Goal: Task Accomplishment & Management: Manage account settings

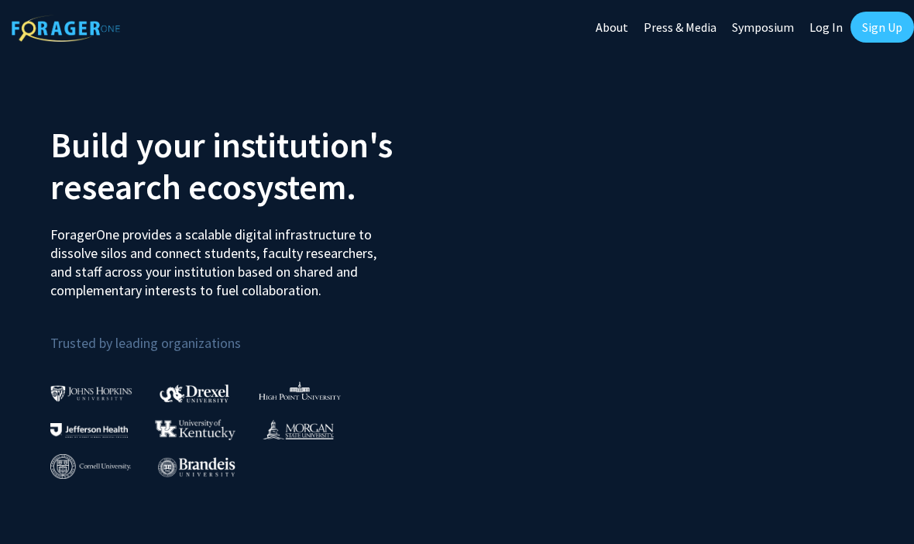
click at [841, 29] on link "Log In" at bounding box center [826, 27] width 49 height 54
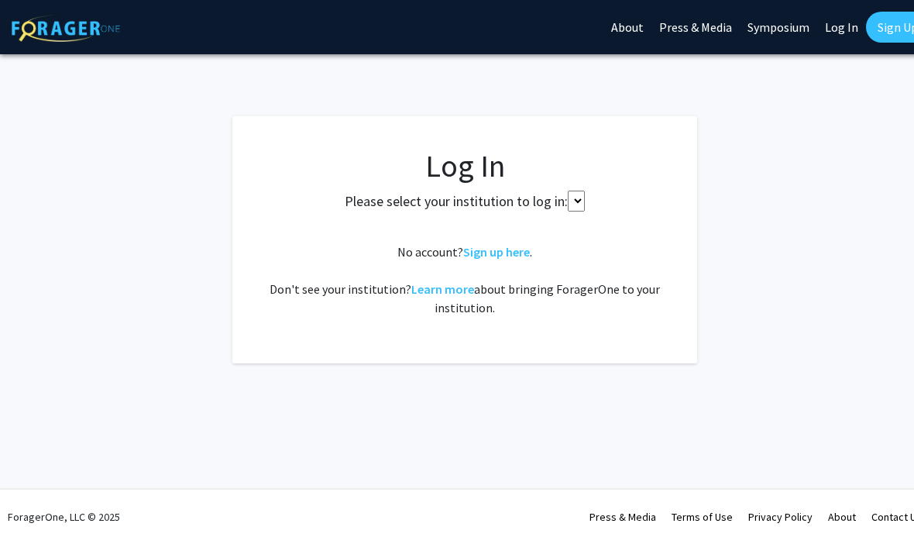
select select
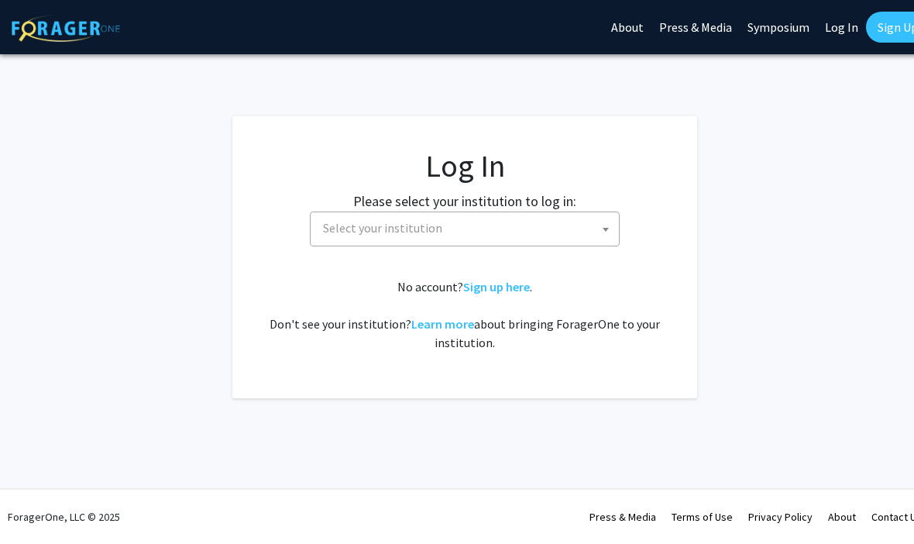
click at [546, 242] on span "Select your institution" at bounding box center [468, 228] width 302 height 32
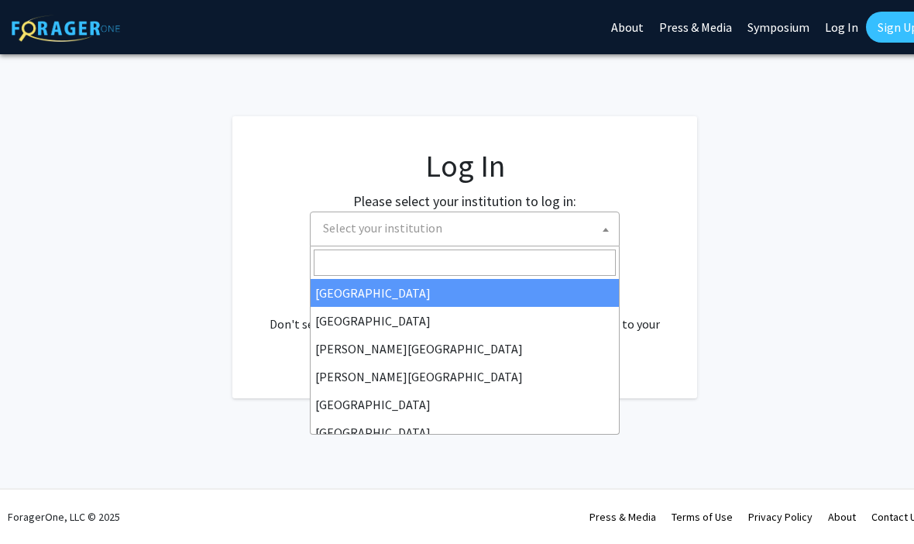
click at [543, 267] on input "Search" at bounding box center [465, 263] width 302 height 26
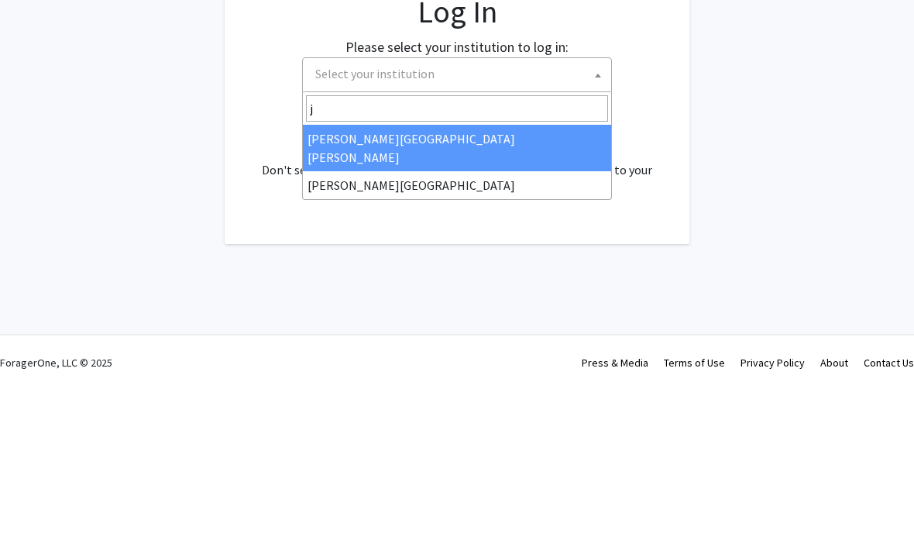
type input "je"
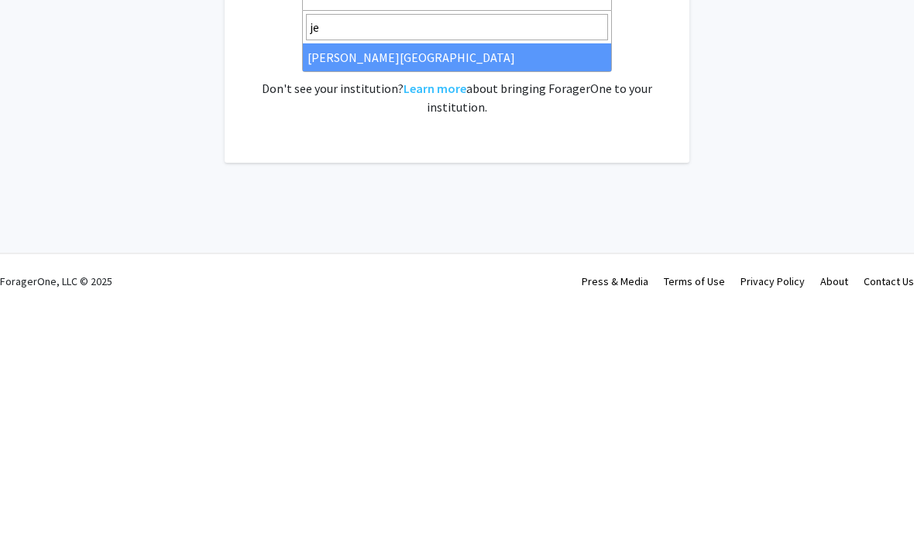
select select "24"
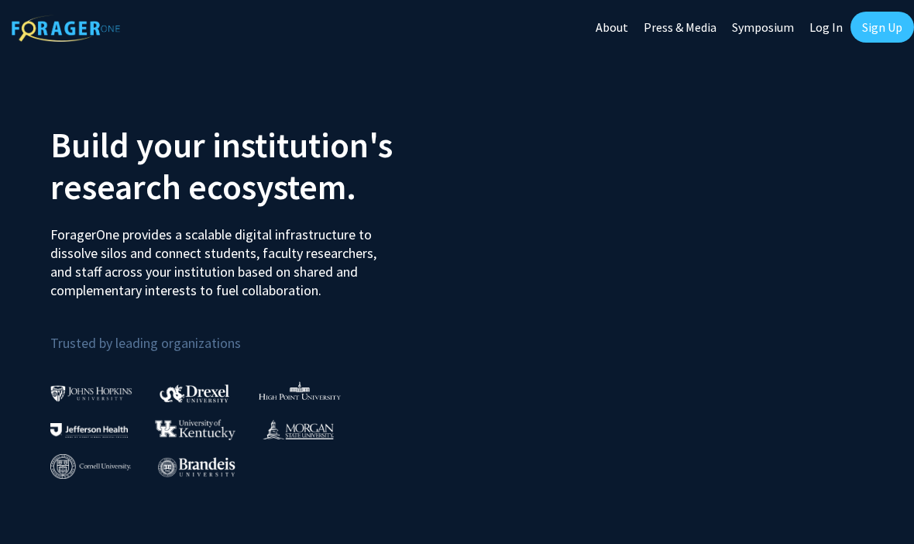
click at [841, 31] on link "Log In" at bounding box center [826, 27] width 49 height 54
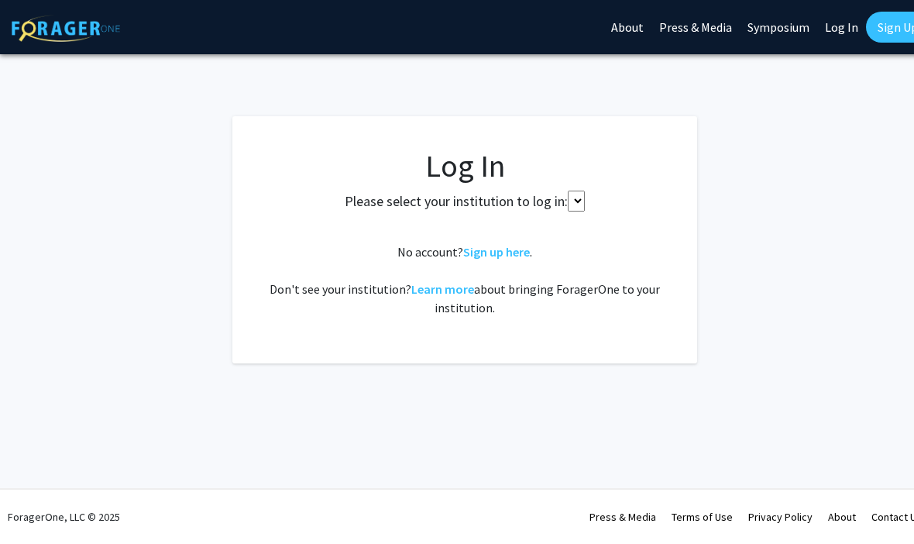
select select
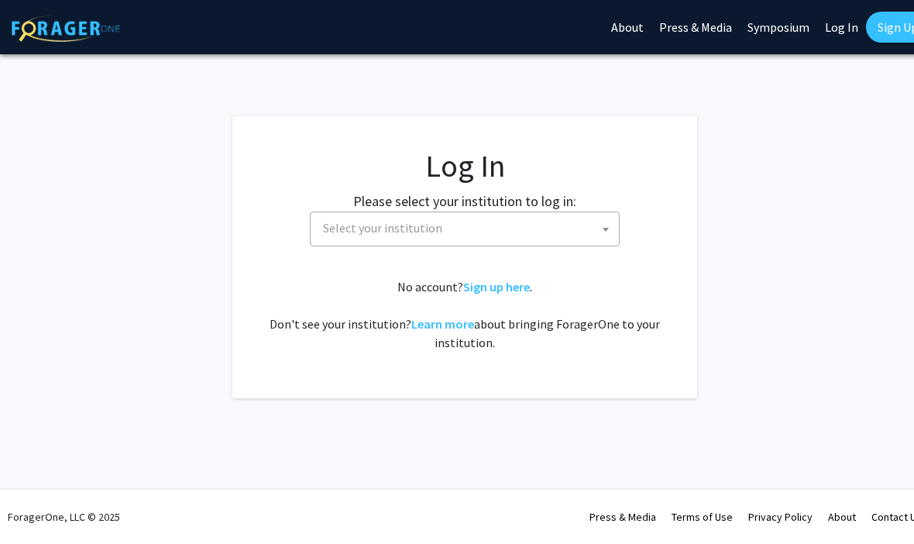
click at [574, 233] on span "Select your institution" at bounding box center [468, 228] width 302 height 32
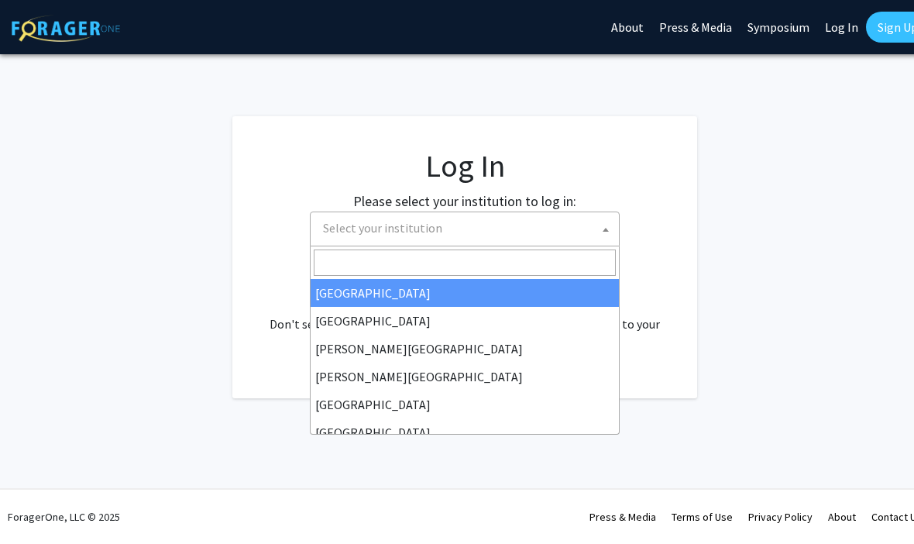
click at [560, 266] on input "Search" at bounding box center [465, 263] width 302 height 26
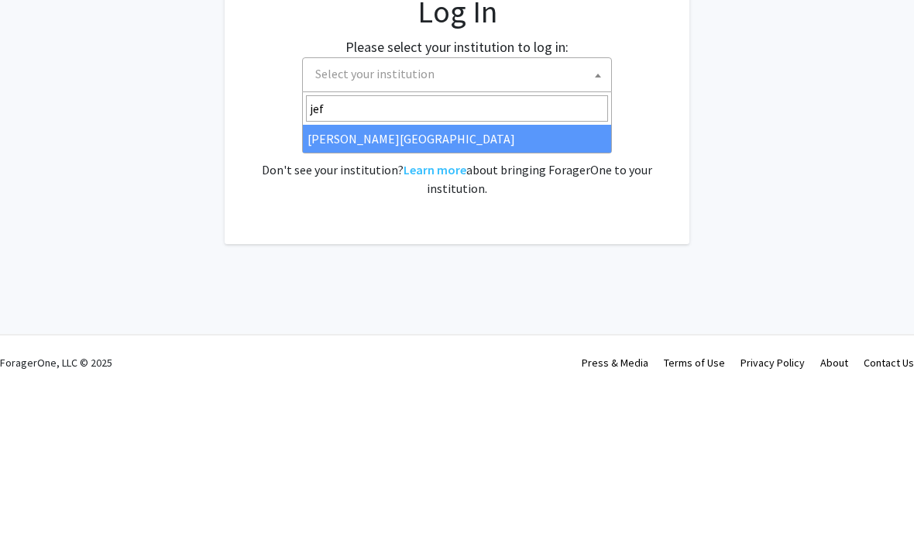
type input "[PERSON_NAME]"
select select "24"
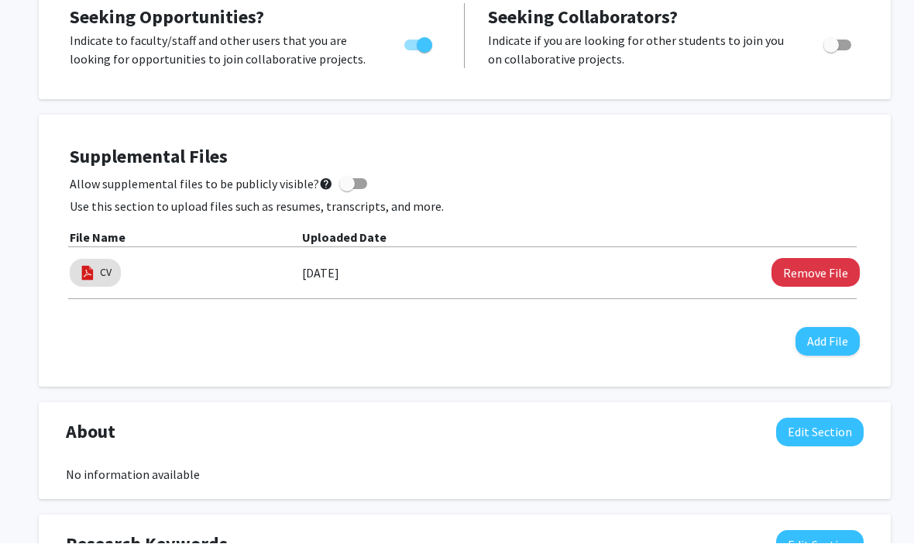
scroll to position [294, 0]
click at [97, 260] on mat-chip "CV" at bounding box center [95, 273] width 51 height 28
click at [93, 259] on mat-chip "CV" at bounding box center [95, 273] width 51 height 28
click at [91, 259] on mat-chip "CV" at bounding box center [95, 273] width 51 height 28
click at [85, 256] on div "CV" at bounding box center [95, 273] width 57 height 34
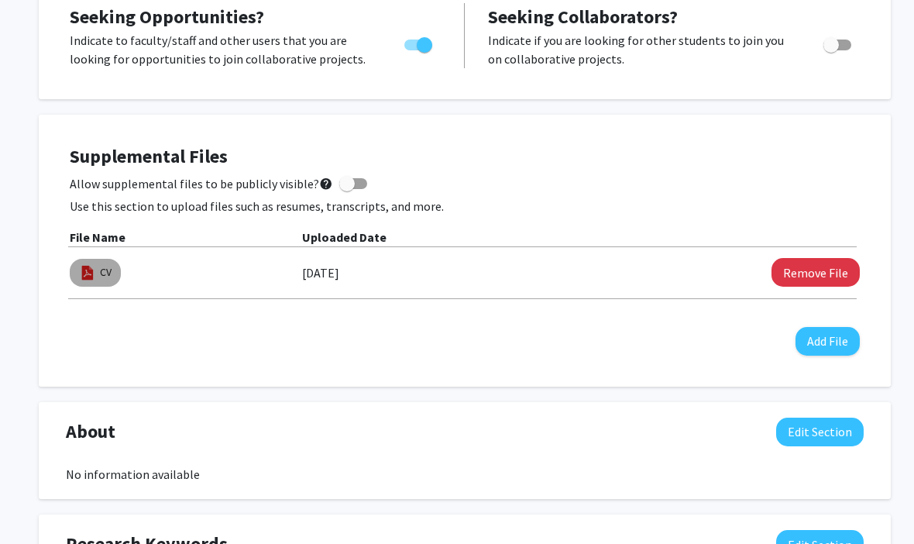
click at [95, 268] on img at bounding box center [87, 272] width 17 height 17
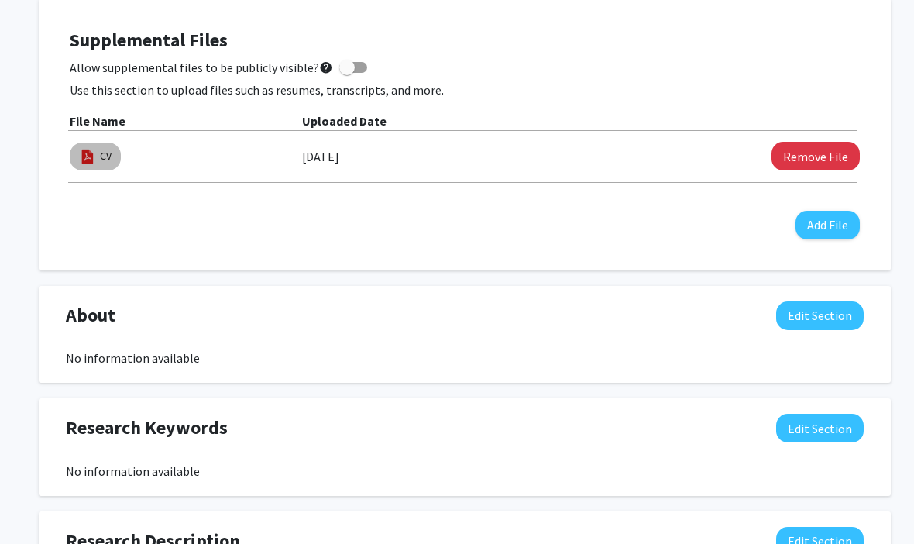
scroll to position [412, 0]
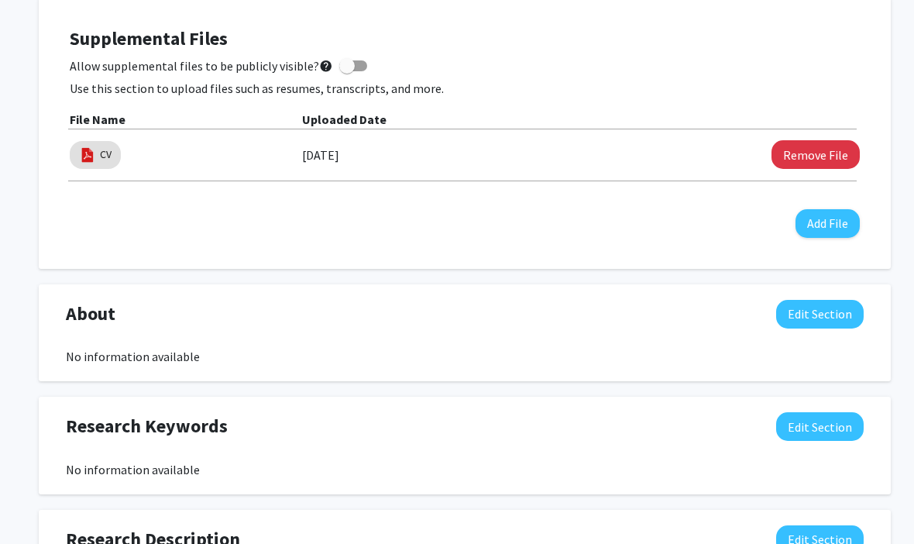
click at [645, 173] on div "CV 08/20/2025 Remove File" at bounding box center [465, 159] width 790 height 44
click at [649, 160] on div "08/20/2025" at bounding box center [475, 155] width 346 height 26
click at [90, 131] on div "File Name Uploaded Date CV 08/20/2025 Remove File" at bounding box center [465, 145] width 790 height 71
click at [91, 149] on img at bounding box center [87, 154] width 17 height 17
click at [80, 141] on mat-chip "CV" at bounding box center [95, 155] width 51 height 28
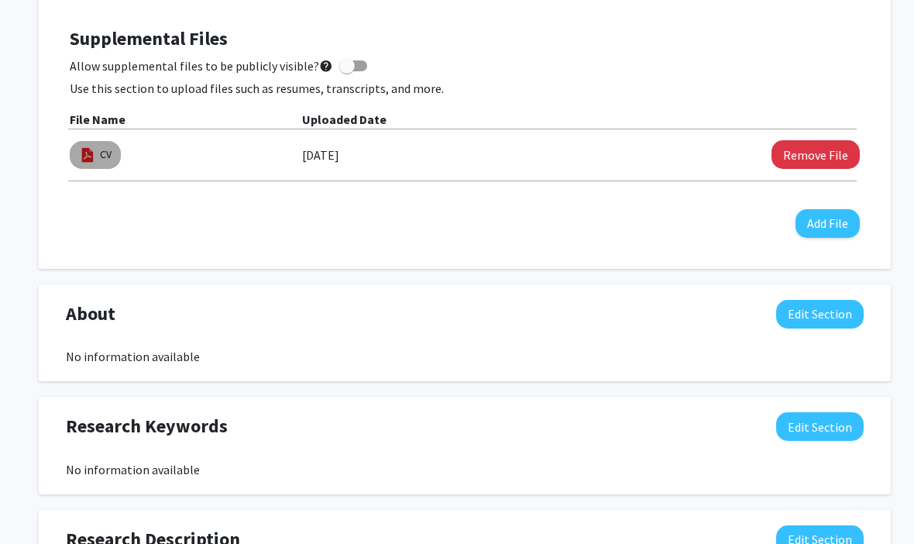
click at [89, 152] on img at bounding box center [87, 154] width 17 height 17
click at [92, 155] on img at bounding box center [87, 154] width 17 height 17
click at [82, 141] on mat-chip "CV" at bounding box center [95, 155] width 51 height 28
click at [92, 157] on img at bounding box center [87, 154] width 17 height 17
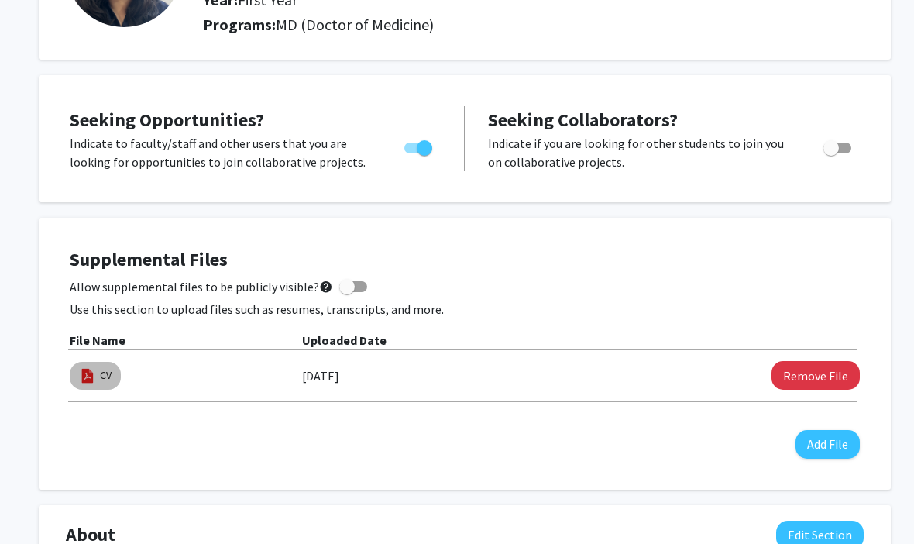
scroll to position [191, 0]
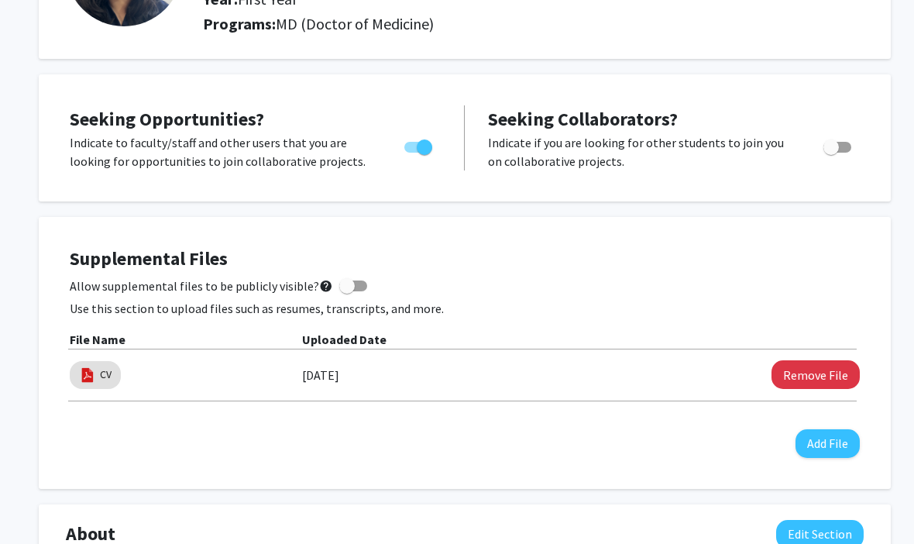
click at [342, 292] on label "Allow supplemental files to be publicly visible? help" at bounding box center [219, 286] width 298 height 19
click at [346, 292] on input "Allow supplemental files to be publicly visible? help" at bounding box center [346, 292] width 1 height 1
click at [344, 282] on span at bounding box center [353, 286] width 28 height 11
click at [346, 291] on input "Allow supplemental files to be publicly visible? help" at bounding box center [346, 291] width 1 height 1
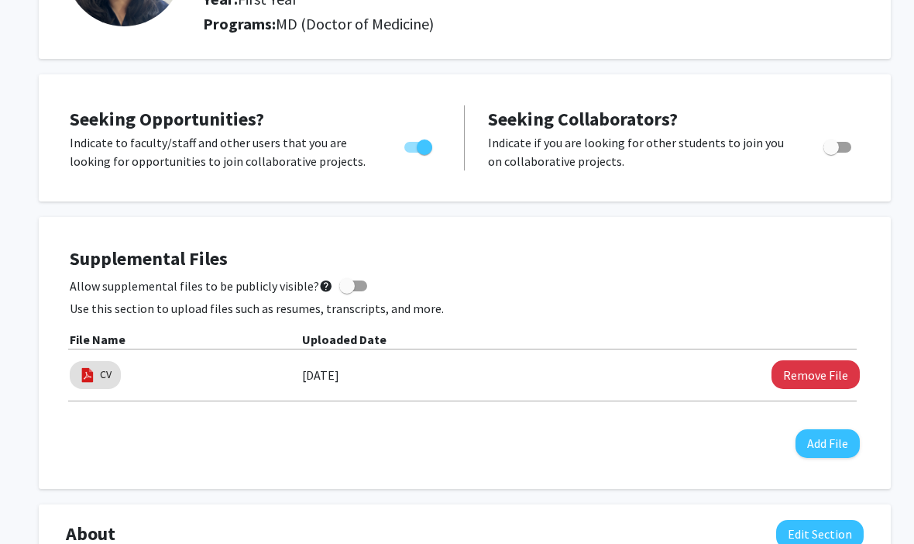
click at [342, 289] on span at bounding box center [346, 285] width 15 height 15
click at [346, 291] on input "Allow supplemental files to be publicly visible? help" at bounding box center [346, 291] width 1 height 1
checkbox input "true"
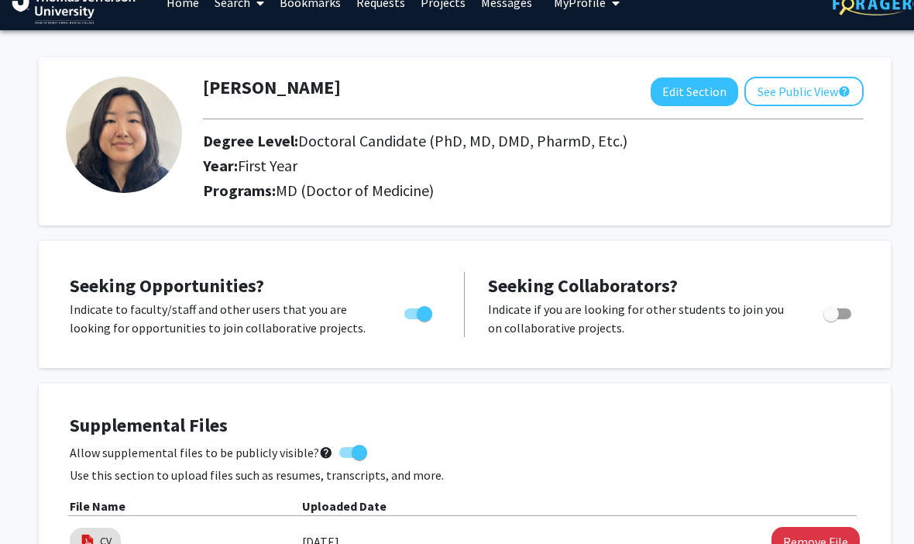
scroll to position [26, 0]
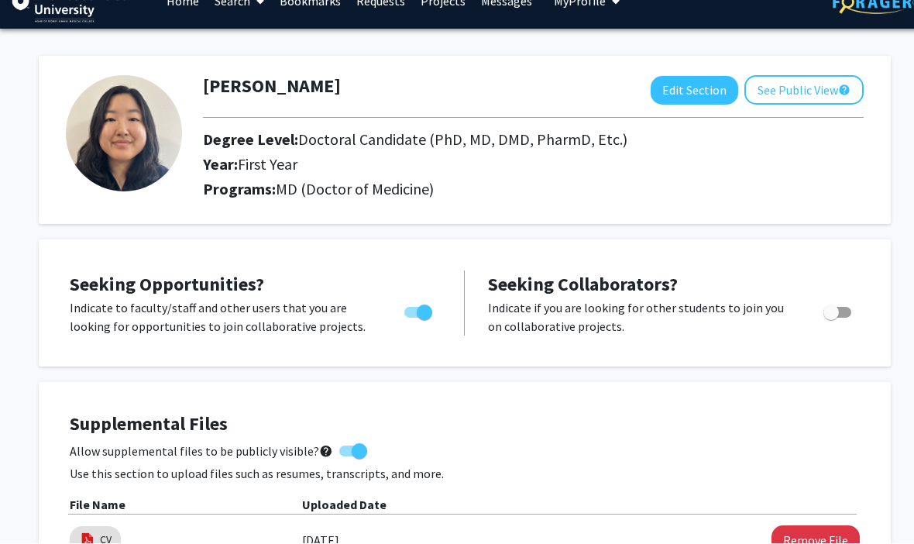
click at [824, 86] on button "See Public View help" at bounding box center [804, 90] width 119 height 29
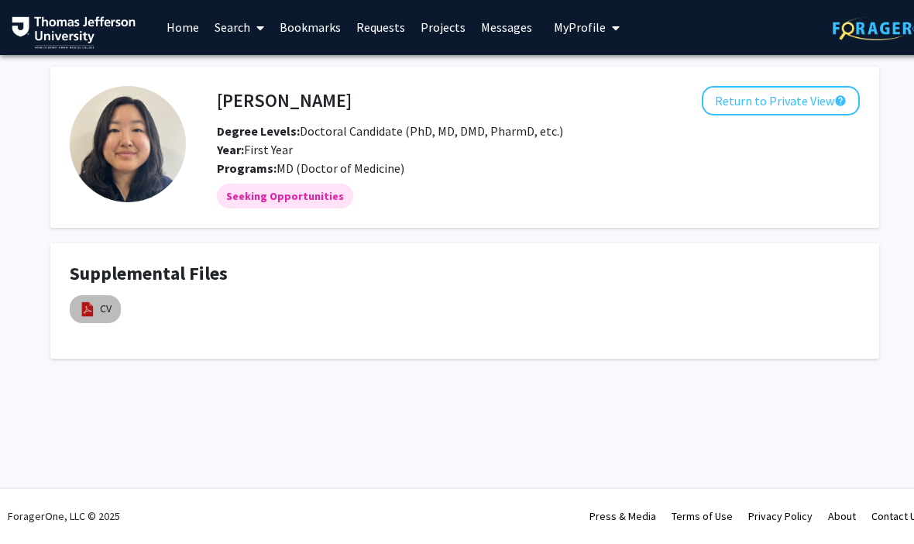
click at [94, 301] on img at bounding box center [87, 309] width 17 height 17
click at [96, 296] on mat-chip "CV" at bounding box center [95, 310] width 51 height 28
click at [94, 308] on img at bounding box center [87, 309] width 17 height 17
click at [95, 293] on div "CV" at bounding box center [95, 310] width 57 height 34
click at [95, 301] on img at bounding box center [87, 309] width 17 height 17
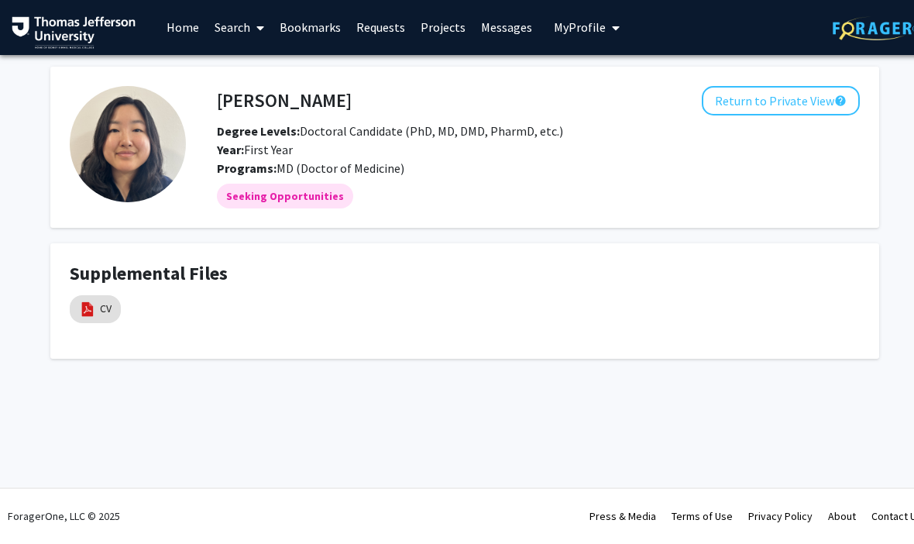
click at [94, 277] on h4 "Supplemental Files" at bounding box center [465, 274] width 790 height 22
click at [95, 298] on mat-chip "CV" at bounding box center [95, 310] width 51 height 28
click at [91, 287] on div "Supplemental Files CV" at bounding box center [465, 301] width 790 height 77
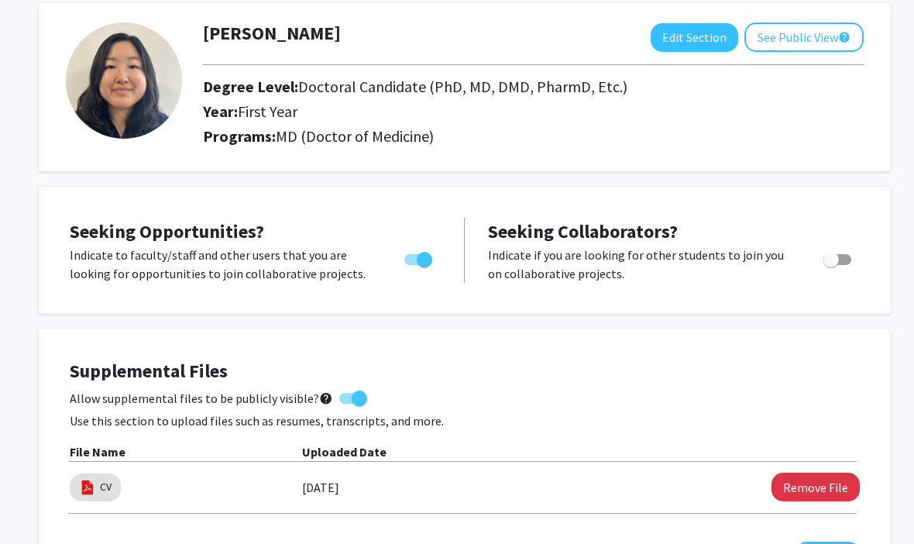
scroll to position [66, 0]
